Goal: Transaction & Acquisition: Purchase product/service

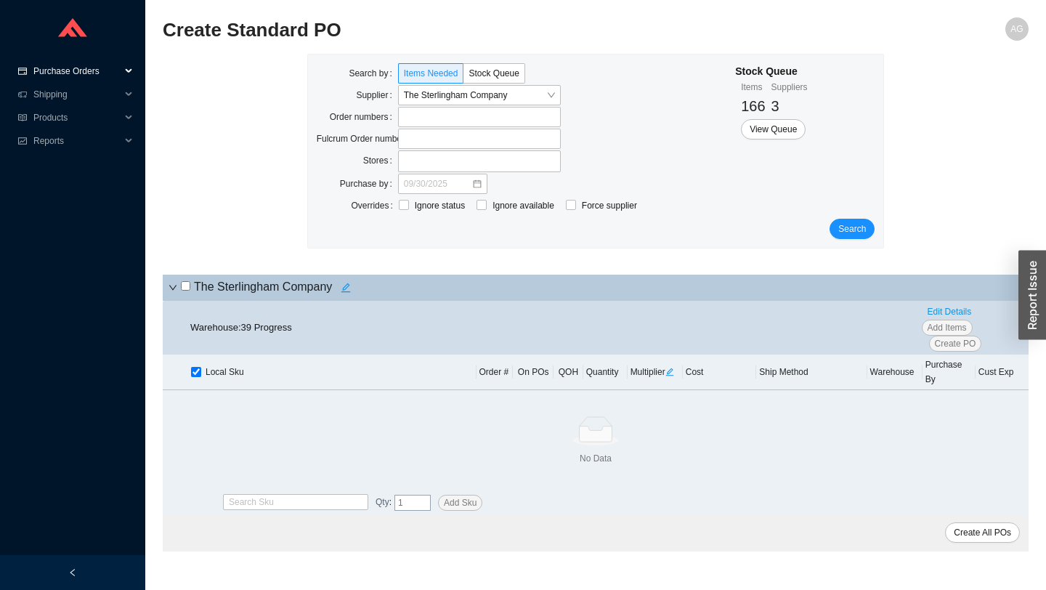
click at [88, 70] on span "Purchase Orders" at bounding box center [76, 71] width 87 height 23
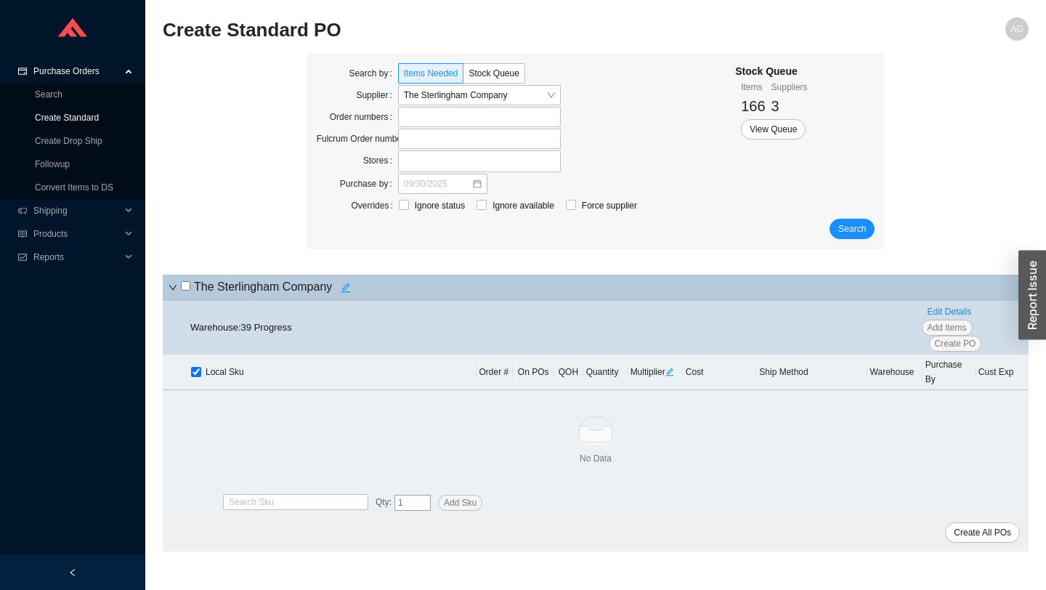
click at [58, 113] on link "Create Standard" at bounding box center [67, 118] width 64 height 10
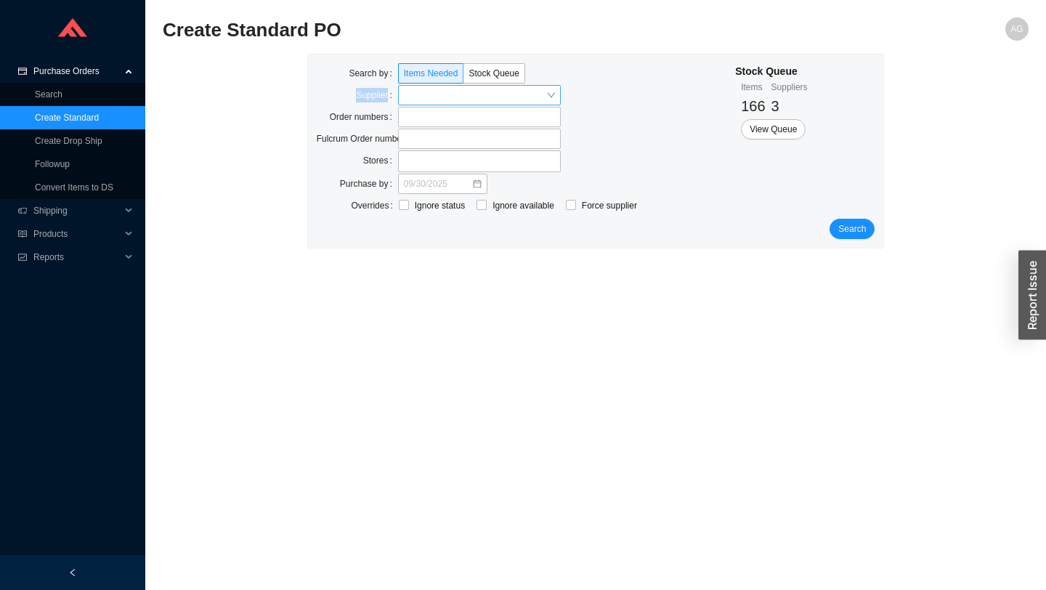
click at [410, 84] on div "Search by Items Needed Stock Queue Supplier Order numbers Fulcrum Order numbers…" at bounding box center [526, 140] width 419 height 155
click at [412, 92] on input "search" at bounding box center [475, 95] width 142 height 19
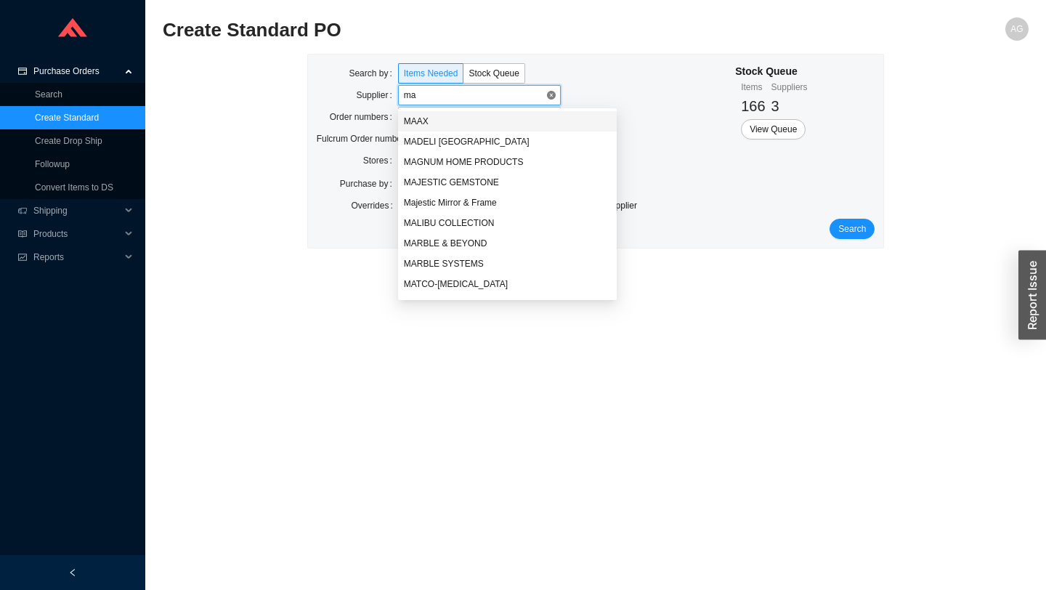
type input "mad"
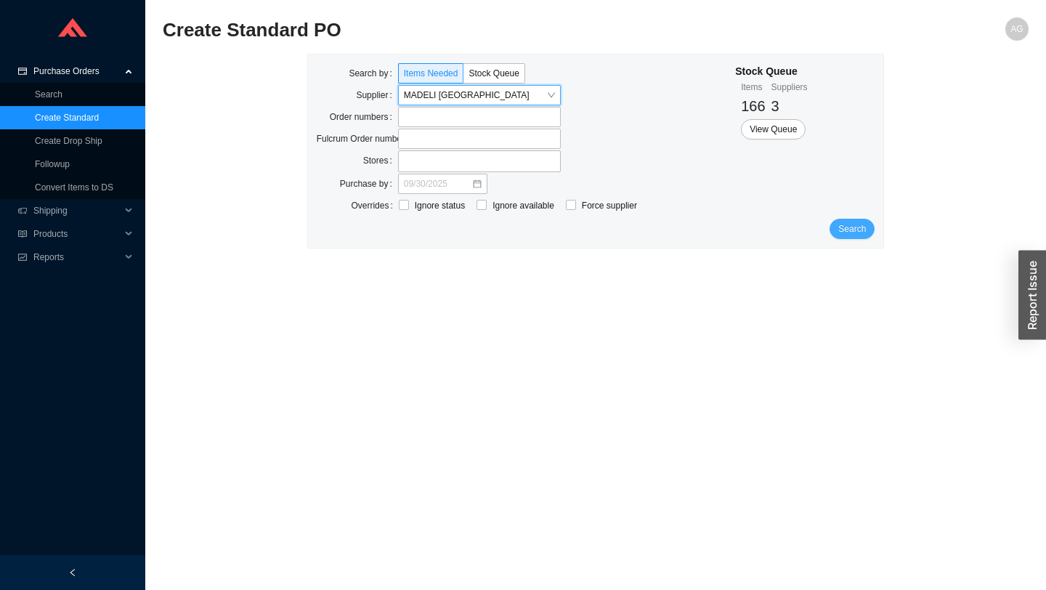
click at [852, 232] on span "Search" at bounding box center [853, 229] width 28 height 15
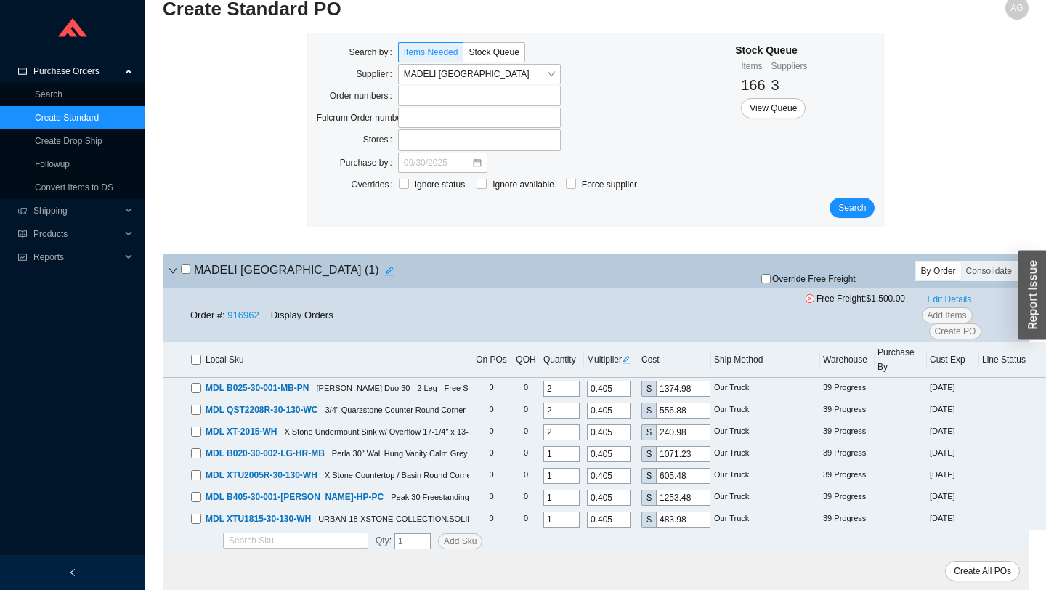
scroll to position [21, 0]
click at [200, 357] on input "checkbox" at bounding box center [196, 360] width 10 height 10
checkbox input "true"
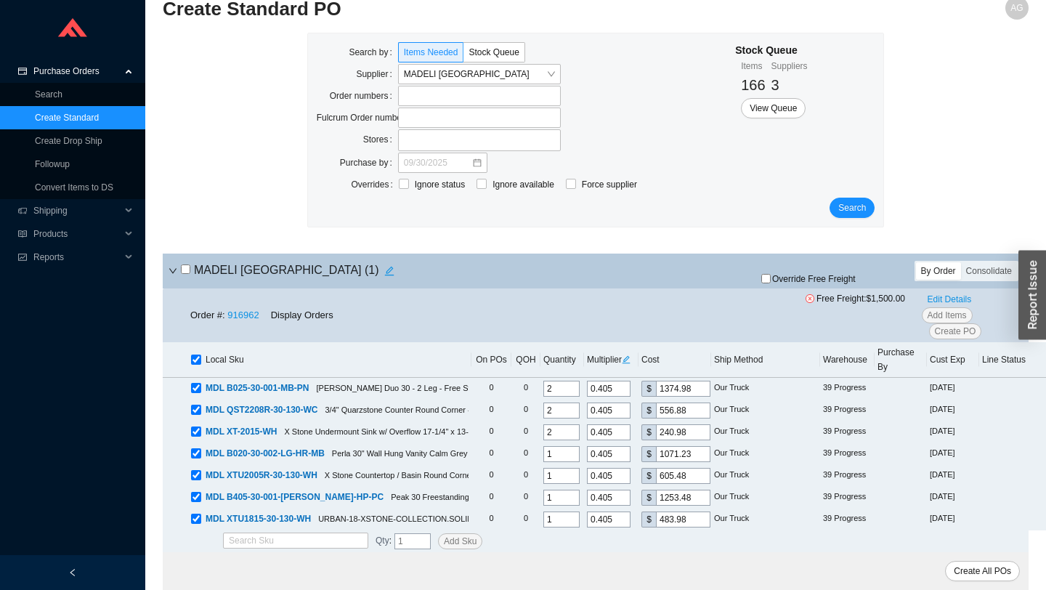
checkbox input "true"
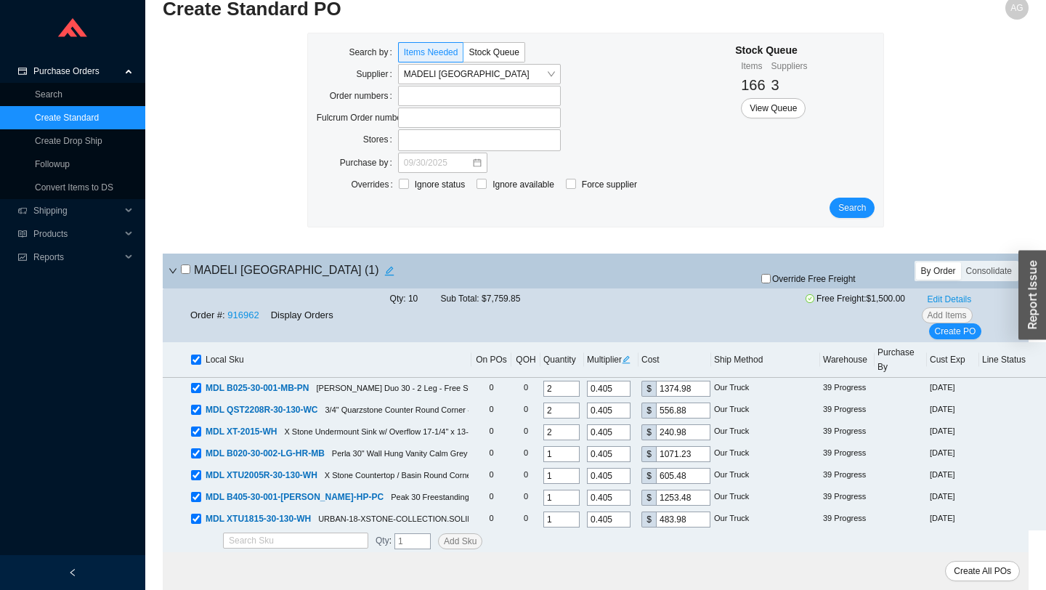
click at [622, 363] on icon "edit" at bounding box center [626, 359] width 9 height 9
drag, startPoint x: 628, startPoint y: 307, endPoint x: 573, endPoint y: 307, distance: 54.5
click at [576, 307] on div "Multiplier 0.405" at bounding box center [596, 307] width 81 height 16
type input "0.0"
click at [613, 331] on span "Update All" at bounding box center [612, 332] width 40 height 15
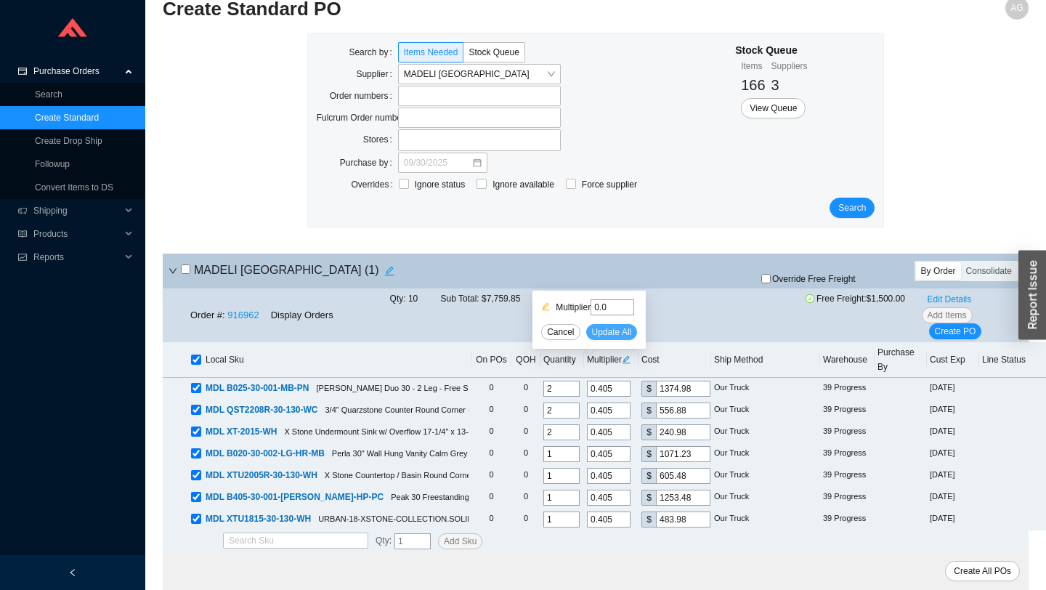
type input "0"
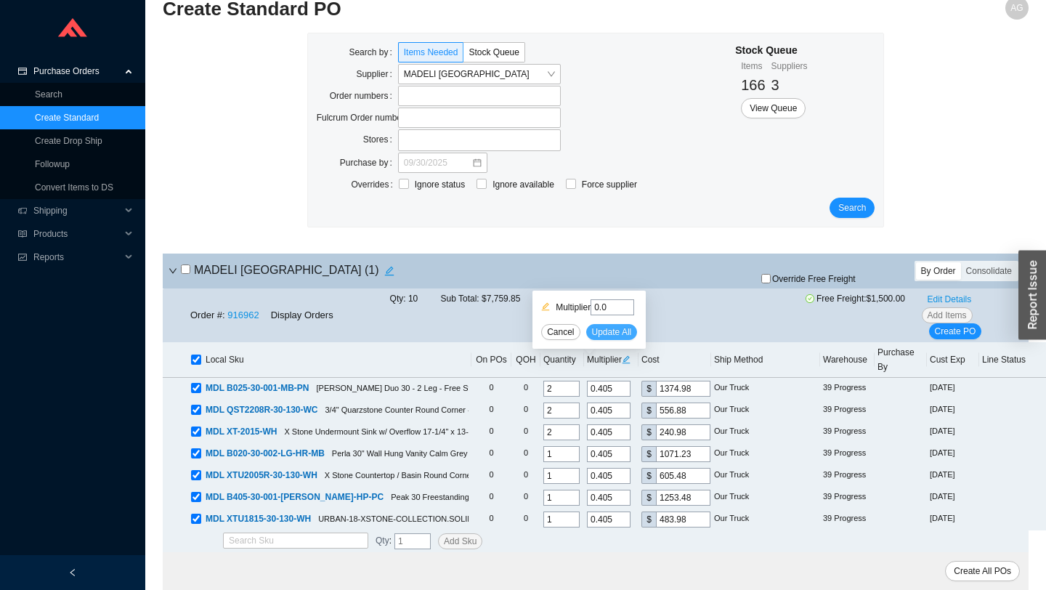
type input "0"
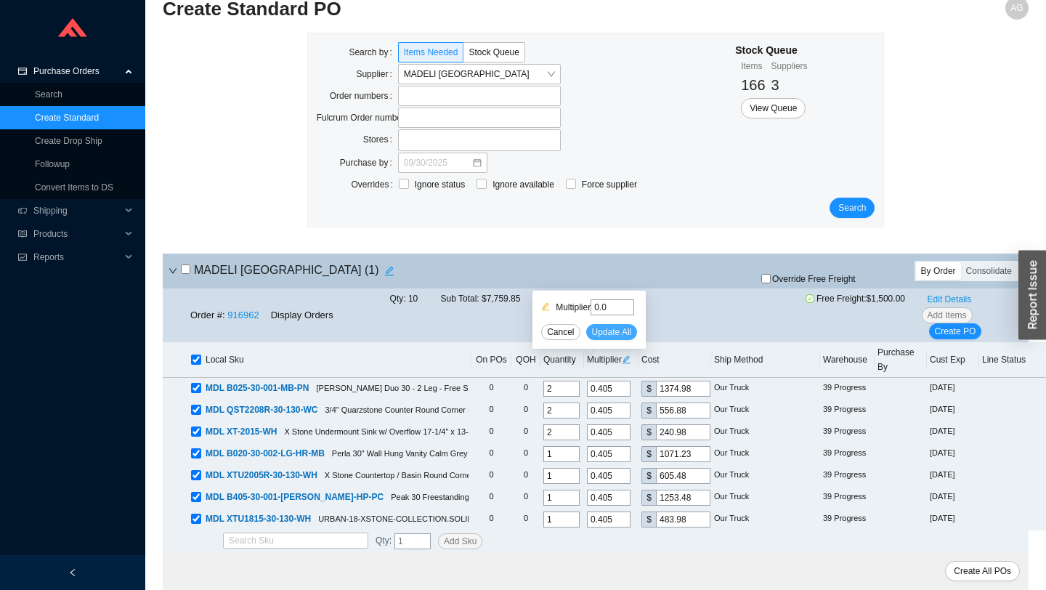
type input "0"
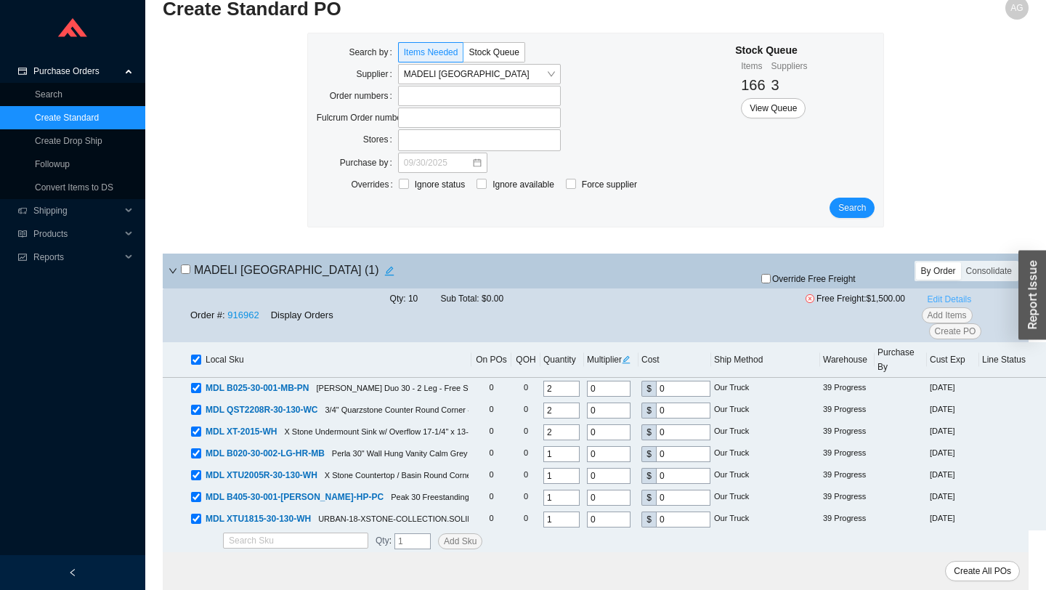
click at [964, 298] on span "Edit Details" at bounding box center [950, 299] width 44 height 15
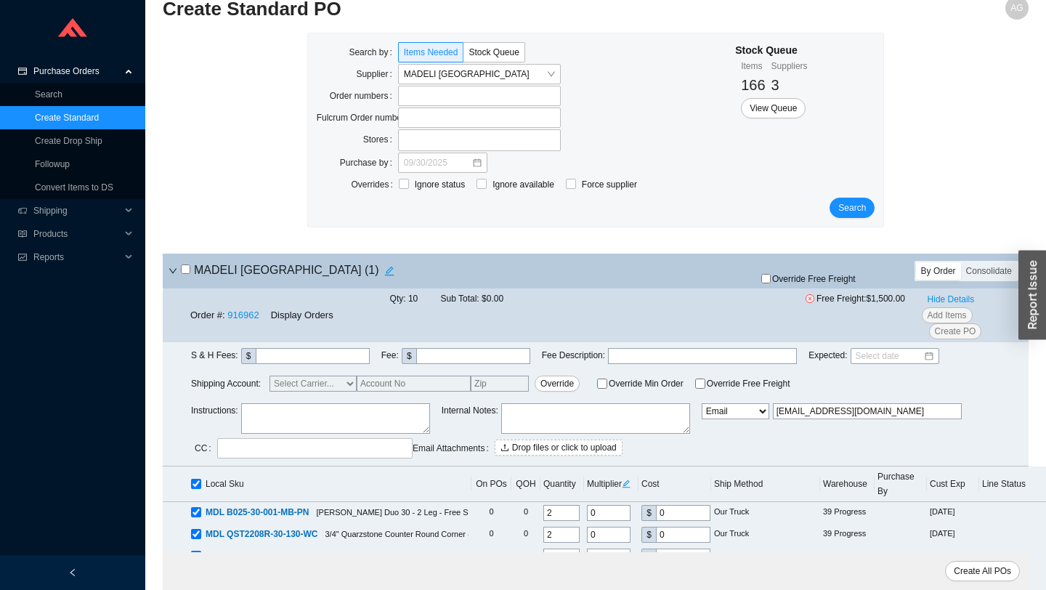
click at [724, 415] on select "Email Email Buyer EDI Do Not Send" at bounding box center [736, 411] width 68 height 16
select select "5"
click at [709, 403] on select "Email Email Buyer EDI Do Not Send" at bounding box center [736, 411] width 68 height 16
type input "[EMAIL_ADDRESS][DOMAIN_NAME]"
click at [966, 575] on span "Create All POs" at bounding box center [982, 571] width 57 height 15
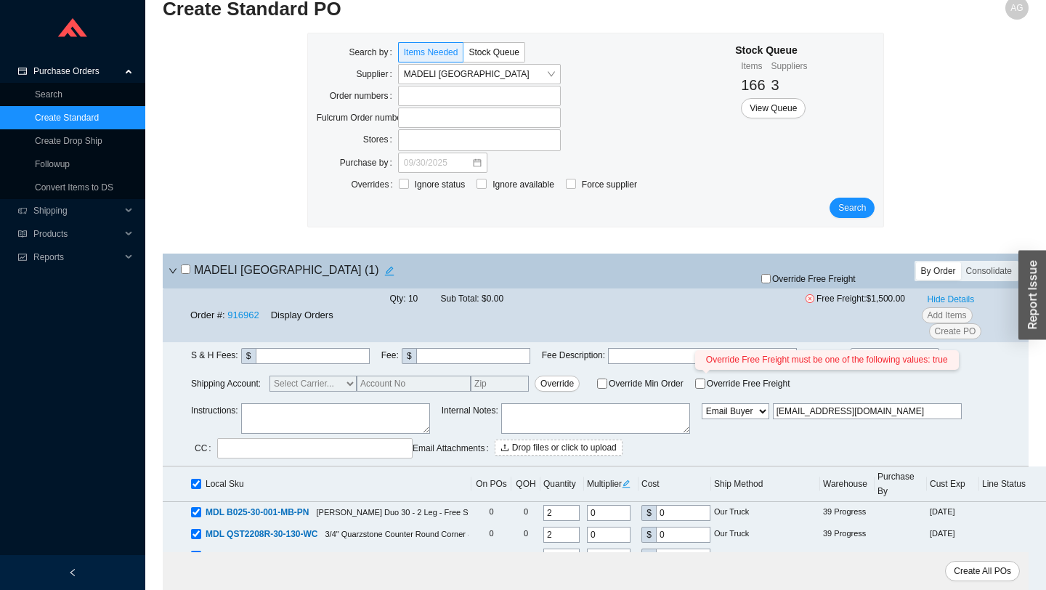
click at [763, 277] on input "Override Free Freight" at bounding box center [765, 278] width 9 height 9
checkbox input "true"
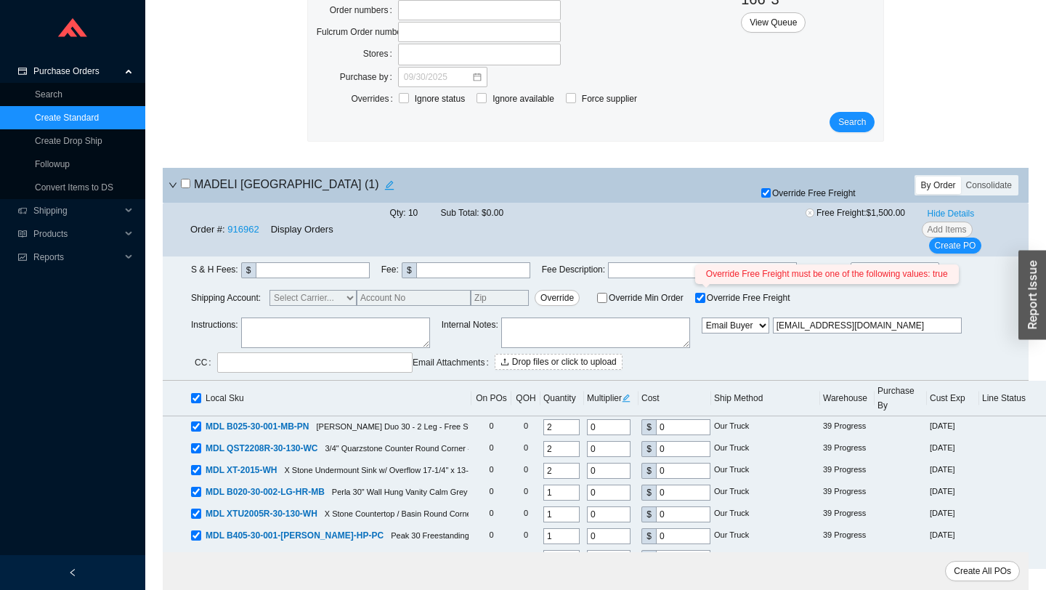
scroll to position [145, 0]
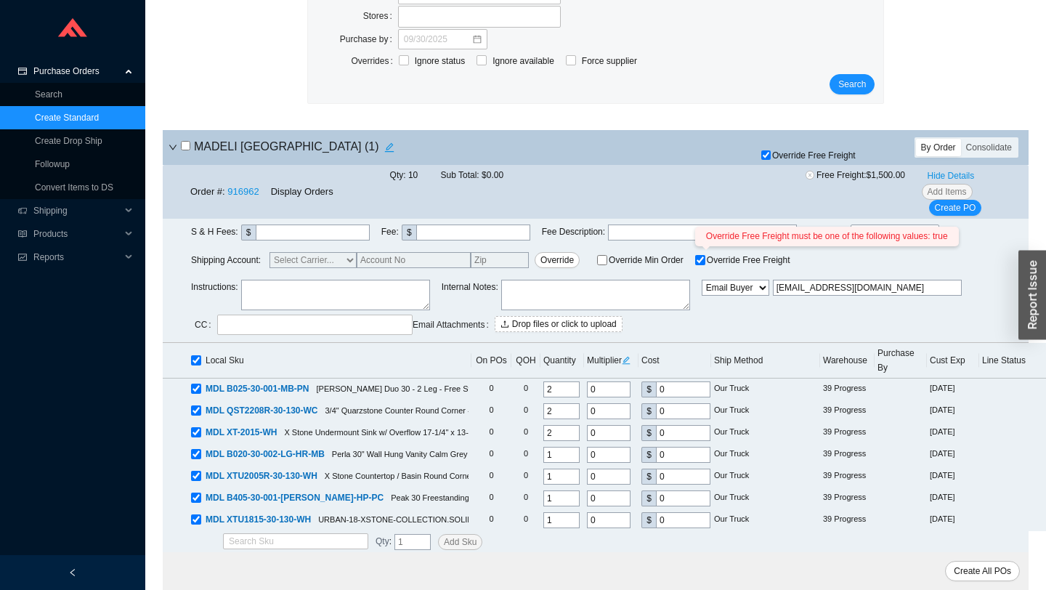
click at [349, 288] on textarea at bounding box center [335, 295] width 189 height 31
type textarea "DISPLAY PO"
click at [996, 570] on span "Create All POs" at bounding box center [982, 571] width 57 height 15
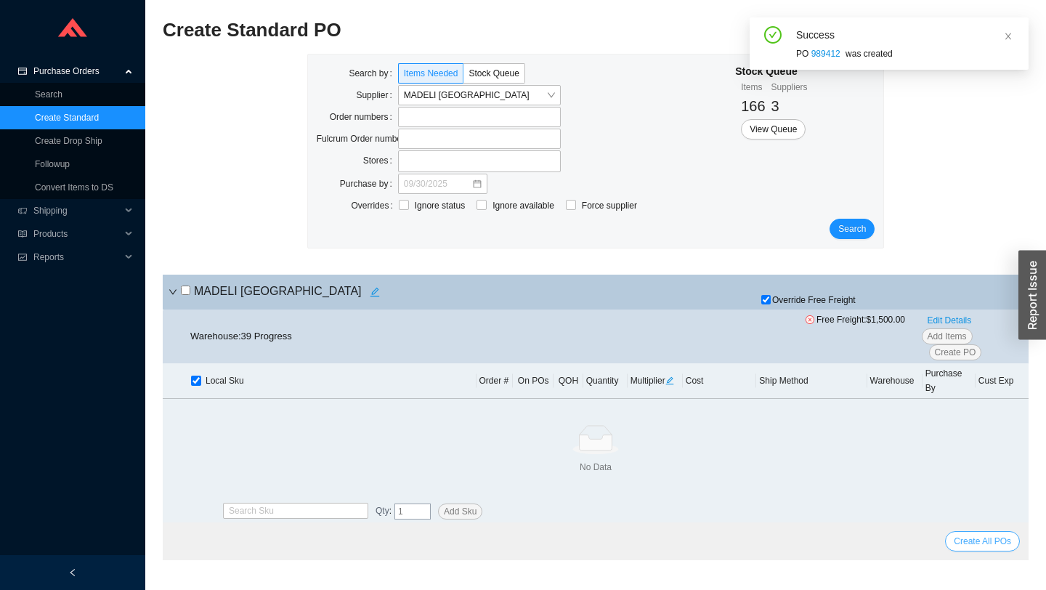
scroll to position [0, 0]
